Goal: Task Accomplishment & Management: Manage account settings

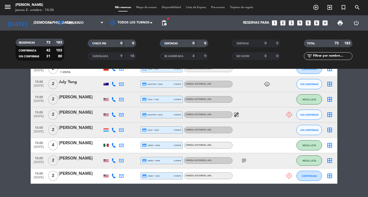
scroll to position [1109, 0]
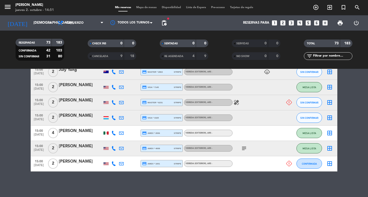
click at [114, 102] on icon at bounding box center [113, 102] width 5 height 5
click at [114, 97] on button "Copiar content_paste" at bounding box center [109, 99] width 16 height 5
drag, startPoint x: 13, startPoint y: 114, endPoint x: 36, endPoint y: 104, distance: 25.1
drag, startPoint x: 32, startPoint y: 100, endPoint x: 230, endPoint y: 109, distance: 198.0
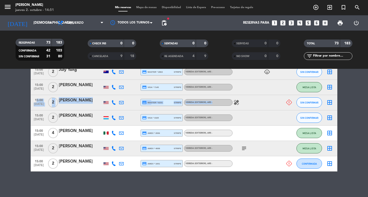
click at [230, 109] on div "15:00 [DATE] 2 [PERSON_NAME] credit_card master * 6231 stripe Vereda (EXTERIOR)…" at bounding box center [184, 102] width 307 height 15
copy div "15:00 [DATE] 2 [PERSON_NAME] credit_card master * 6231 stripe Vereda (EXTERIOR)…"
click at [115, 166] on icon at bounding box center [113, 164] width 5 height 5
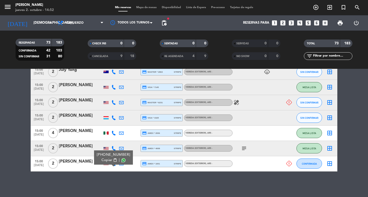
click at [112, 158] on span "Copiar" at bounding box center [106, 160] width 11 height 5
click at [78, 167] on div at bounding box center [80, 167] width 43 height 4
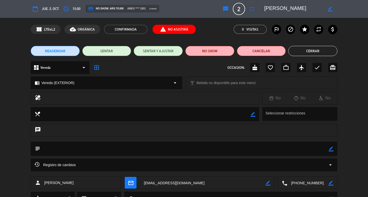
click at [222, 10] on edit-booking-info-modal "calendar_today [DEMOGRAPHIC_DATA] 2, oct. access_time 15:00 credit_card NO SHOW…" at bounding box center [184, 98] width 368 height 197
click at [222, 10] on button "sms" at bounding box center [225, 8] width 9 height 9
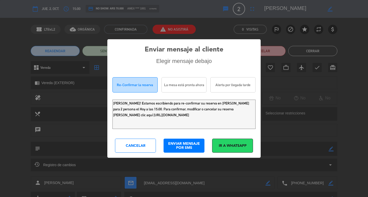
click at [194, 85] on div "La mesa está pronta ahora" at bounding box center [183, 84] width 45 height 15
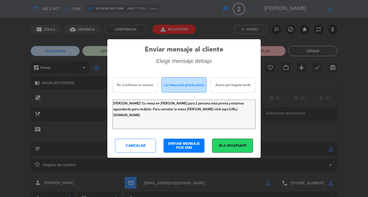
scroll to position [1, 0]
drag, startPoint x: 182, startPoint y: 111, endPoint x: 190, endPoint y: 129, distance: 19.0
click at [189, 129] on textarea "[PERSON_NAME]! Su mesa en [PERSON_NAME] para 2 persona está pronta y estamos ag…" at bounding box center [183, 114] width 143 height 29
type textarea "[PERSON_NAME]! Su mesa en [PERSON_NAME] para 2 persona está pronta y estamos ag…"
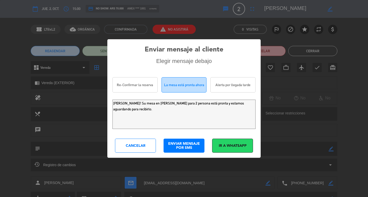
click at [187, 144] on div "ENVIAR MENSAJE POR SMS" at bounding box center [184, 146] width 41 height 14
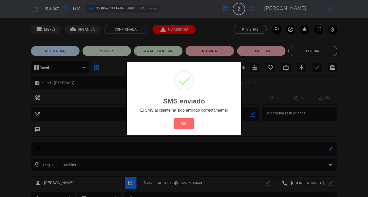
drag, startPoint x: 186, startPoint y: 136, endPoint x: 279, endPoint y: 89, distance: 104.1
click at [189, 130] on button "OK" at bounding box center [184, 124] width 21 height 11
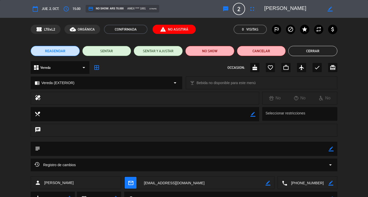
click at [305, 53] on button "Cerrar" at bounding box center [312, 51] width 49 height 10
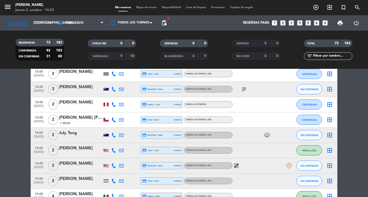
scroll to position [1057, 0]
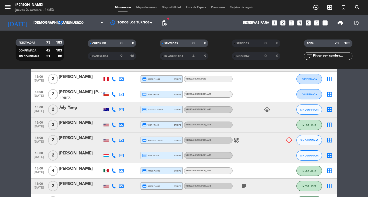
click at [76, 142] on div "[PERSON_NAME]" at bounding box center [80, 138] width 43 height 7
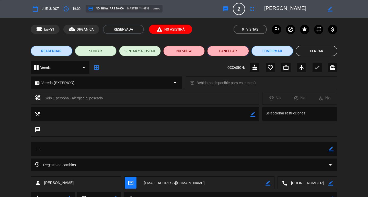
click at [229, 53] on button "Cancelar" at bounding box center [228, 51] width 42 height 10
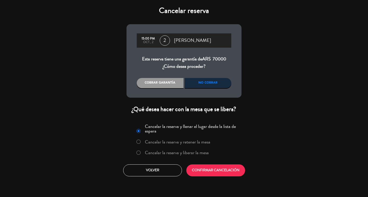
click at [206, 85] on div "No cobrar" at bounding box center [208, 83] width 47 height 10
click at [211, 177] on button "CONFIRMAR CANCELACIÓN" at bounding box center [215, 171] width 59 height 12
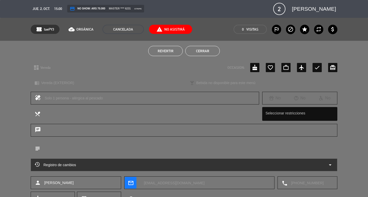
click at [216, 50] on button "Cerrar" at bounding box center [202, 51] width 34 height 10
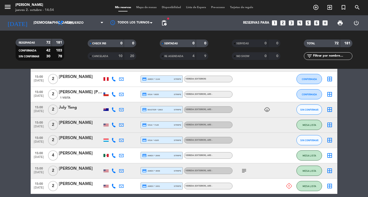
click at [83, 142] on div "[PERSON_NAME]" at bounding box center [80, 138] width 43 height 7
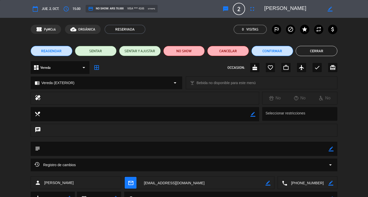
click at [229, 10] on button "sms" at bounding box center [225, 8] width 9 height 9
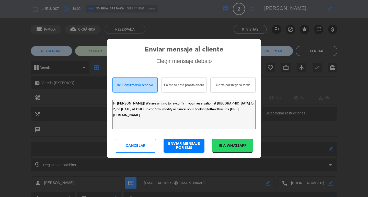
click at [173, 85] on div "La mesa está pronta ahora" at bounding box center [183, 84] width 45 height 15
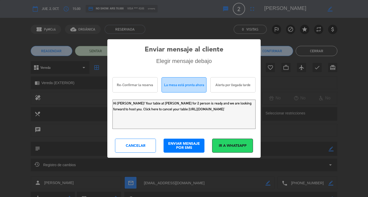
scroll to position [1, 0]
drag, startPoint x: 173, startPoint y: 114, endPoint x: 193, endPoint y: 128, distance: 24.3
click at [193, 128] on textarea "Hi [PERSON_NAME]! Your table at [PERSON_NAME] for 2 person is ready and we are …" at bounding box center [183, 114] width 143 height 29
type textarea "Hi [PERSON_NAME]! Your table at [PERSON_NAME] for 2 person is ready and we are …"
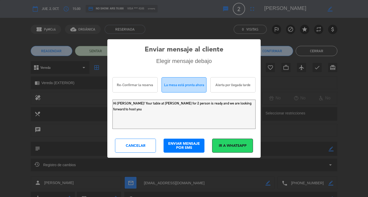
click at [181, 149] on div "ENVIAR MENSAJE POR SMS" at bounding box center [184, 146] width 41 height 14
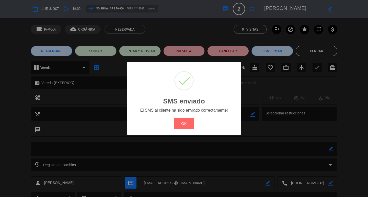
click at [199, 129] on div "? ! i SMS enviado × El SMS al cliente ha sido enviado correctamente! OK Cancel" at bounding box center [184, 98] width 114 height 73
drag, startPoint x: 189, startPoint y: 134, endPoint x: 191, endPoint y: 136, distance: 2.9
click at [191, 130] on button "OK" at bounding box center [184, 124] width 21 height 11
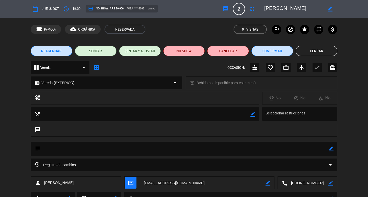
click at [321, 44] on div "REAGENDAR SENTAR SENTAR Y AJUSTAR NO SHOW Cancelar Confirmar Cerrar" at bounding box center [184, 51] width 368 height 20
click at [318, 48] on button "Cerrar" at bounding box center [317, 51] width 42 height 10
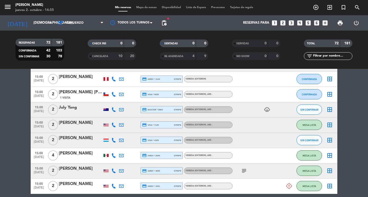
drag, startPoint x: 2, startPoint y: 134, endPoint x: 17, endPoint y: 133, distance: 15.1
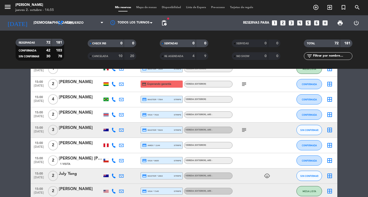
scroll to position [965, 0]
